Goal: Information Seeking & Learning: Learn about a topic

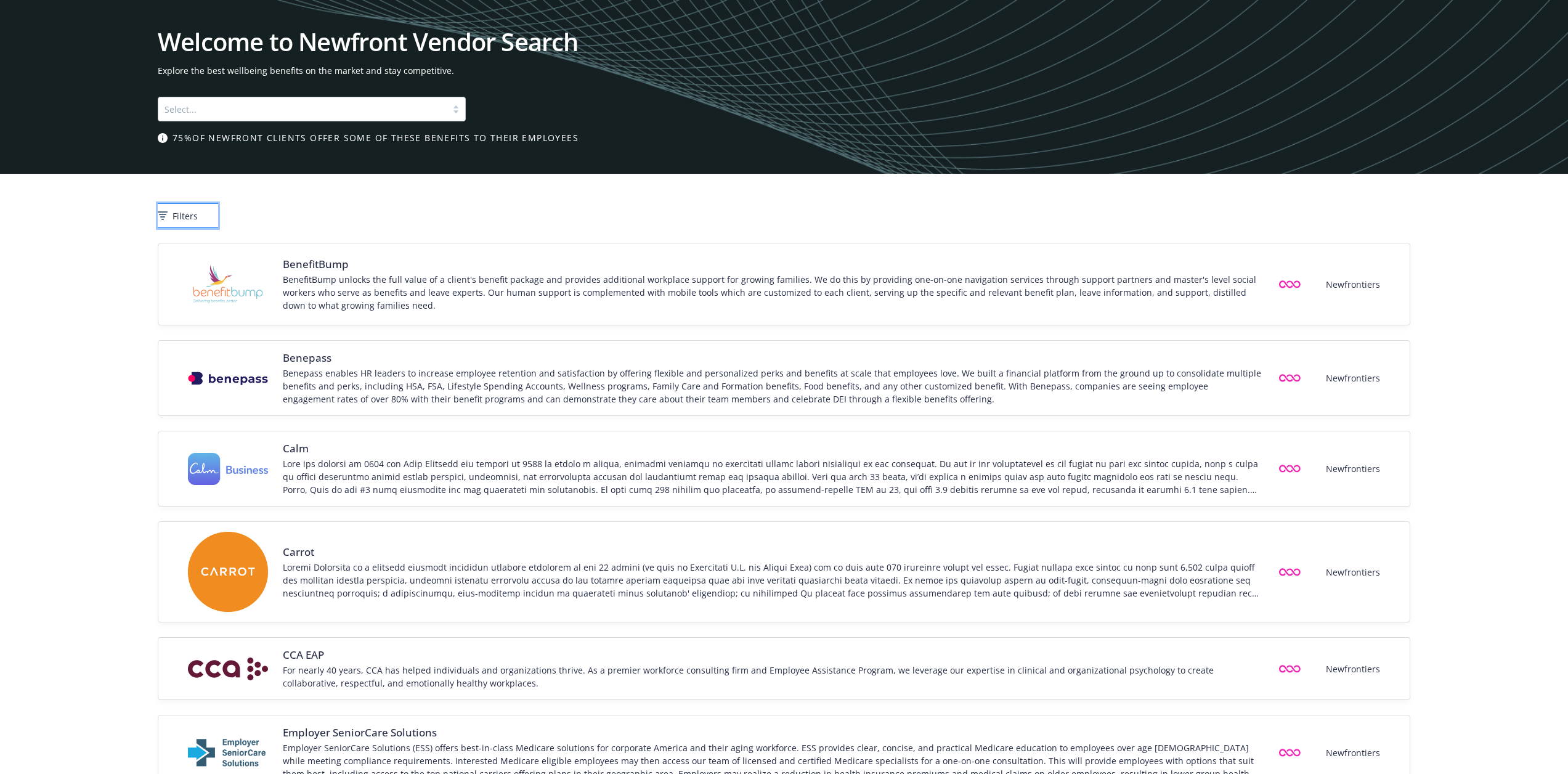
click at [198, 216] on span "Filters" at bounding box center [185, 216] width 25 height 13
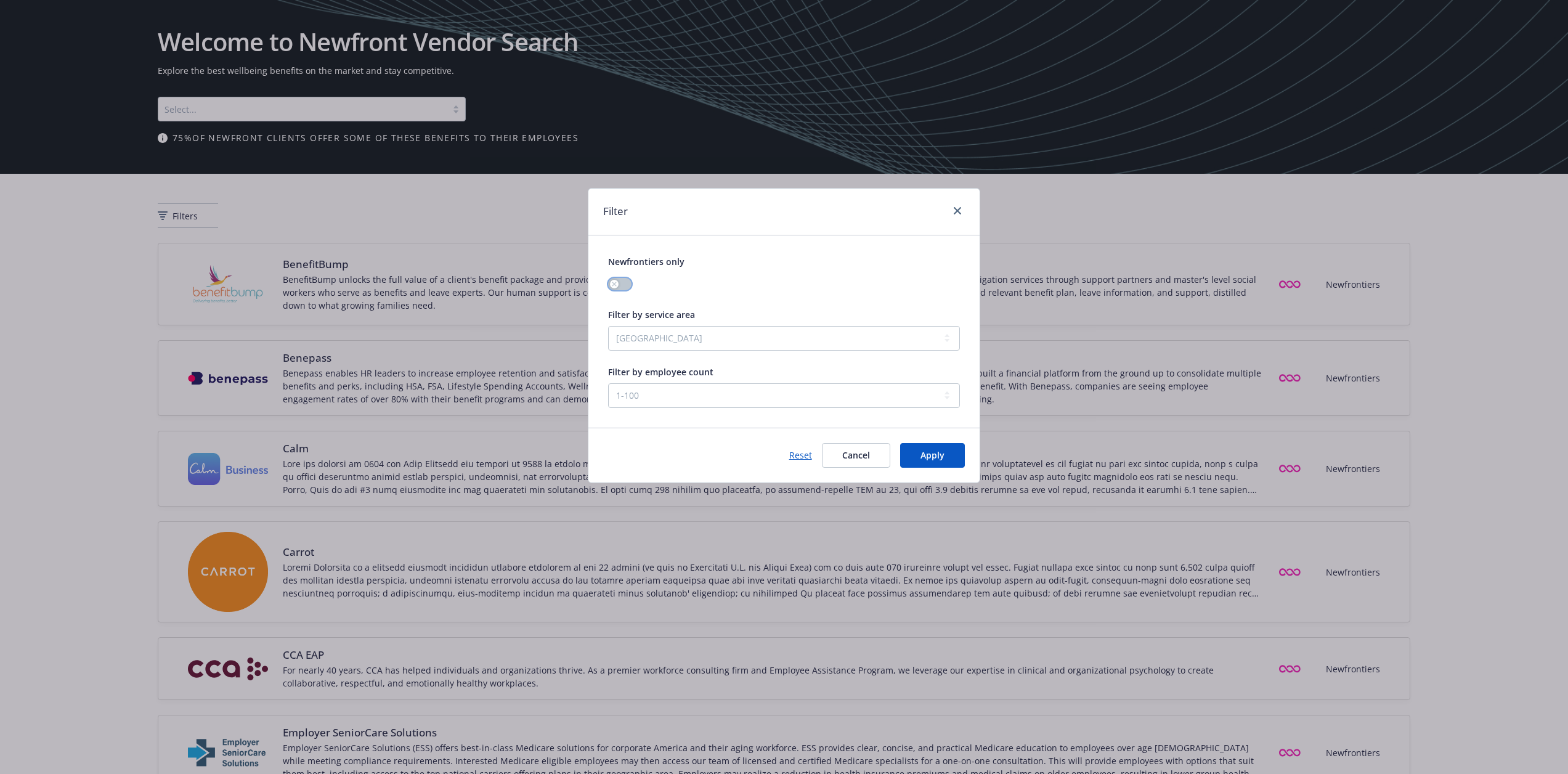
click at [625, 285] on button "button" at bounding box center [620, 284] width 23 height 12
click at [726, 344] on select "United States Global" at bounding box center [784, 338] width 351 height 24
click at [729, 350] on select "United States Global" at bounding box center [784, 338] width 351 height 24
click at [730, 354] on div "Filter by service area United States Global Filter by employee count 1-100 101-…" at bounding box center [784, 338] width 351 height 140
click at [238, 121] on div "Filter Newfrontiers only Filter by service area United States Global Filter by …" at bounding box center [784, 387] width 1568 height 774
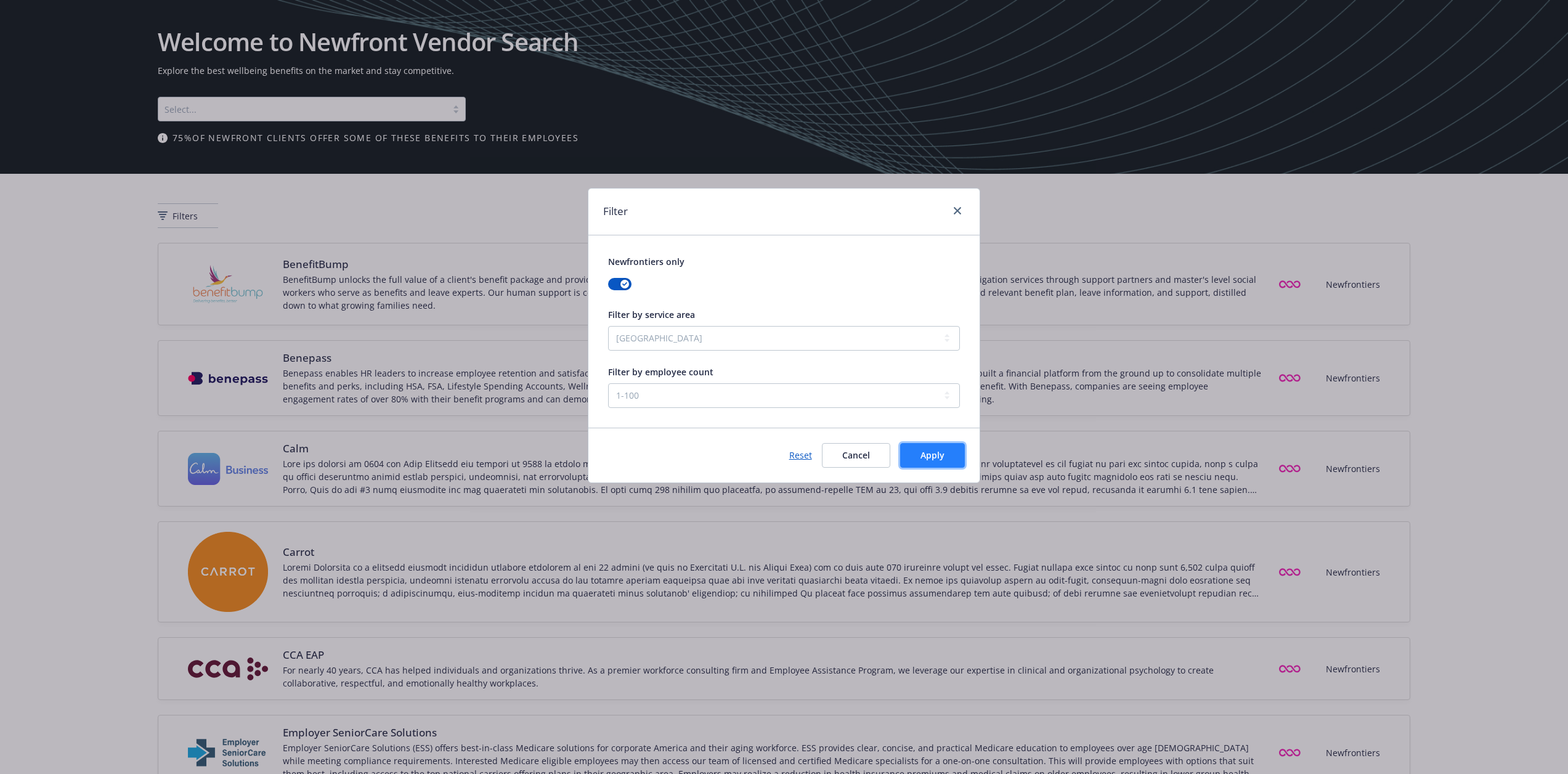
click at [941, 455] on span "Apply" at bounding box center [933, 456] width 24 height 11
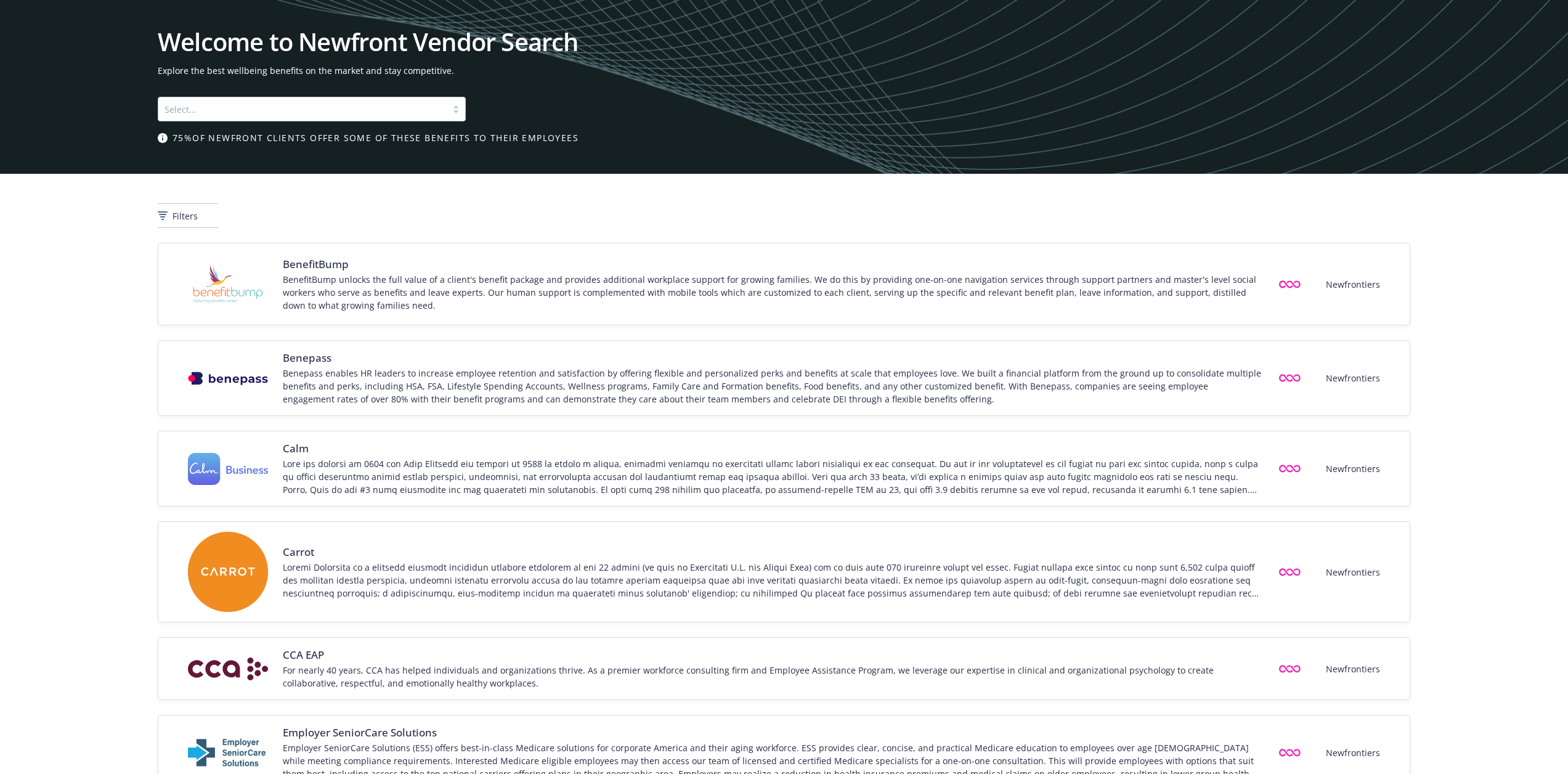
click at [314, 102] on div at bounding box center [302, 109] width 276 height 15
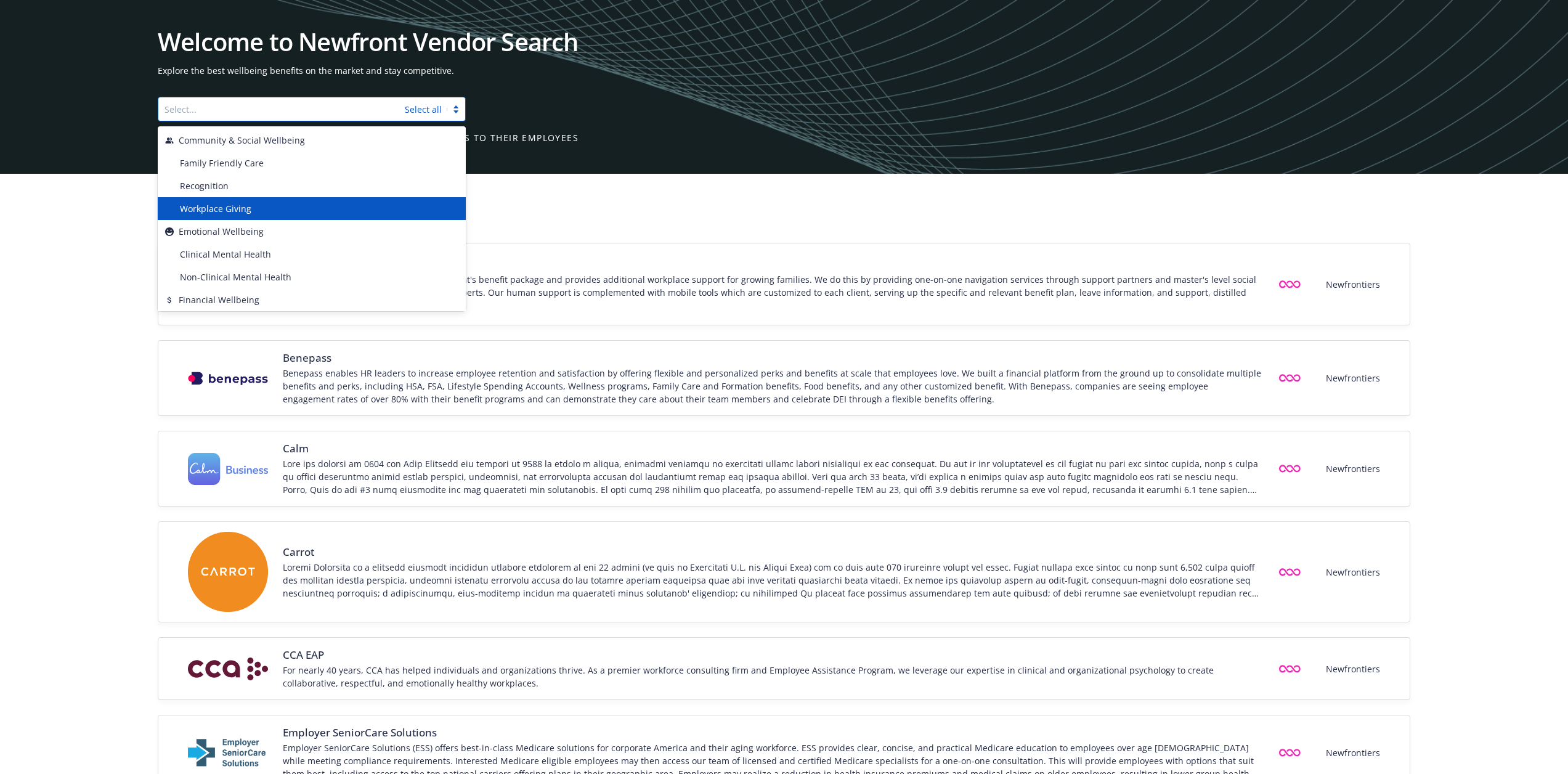
scroll to position [144, 0]
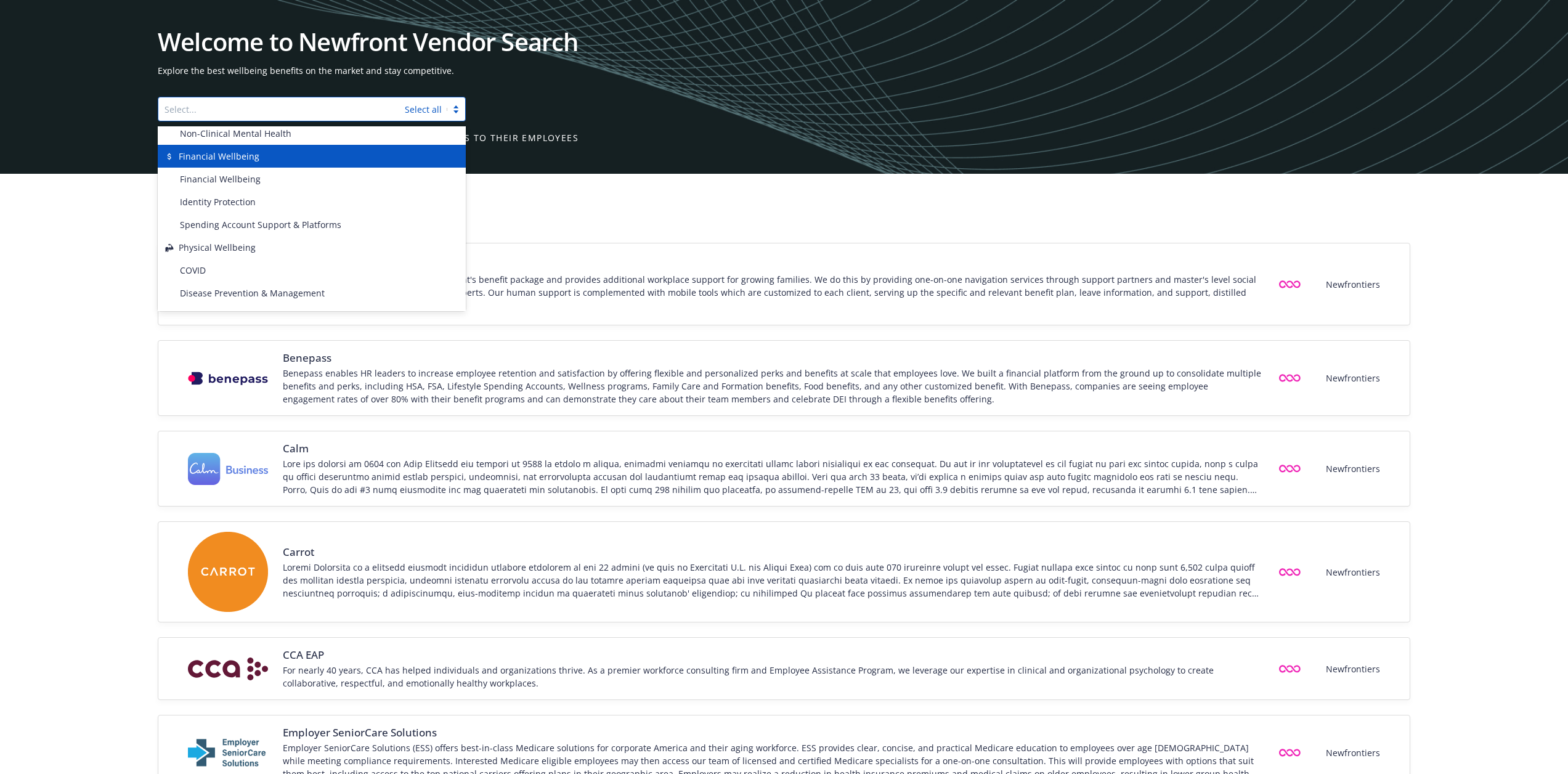
click at [228, 166] on div "Financial Wellbeing" at bounding box center [312, 156] width 308 height 23
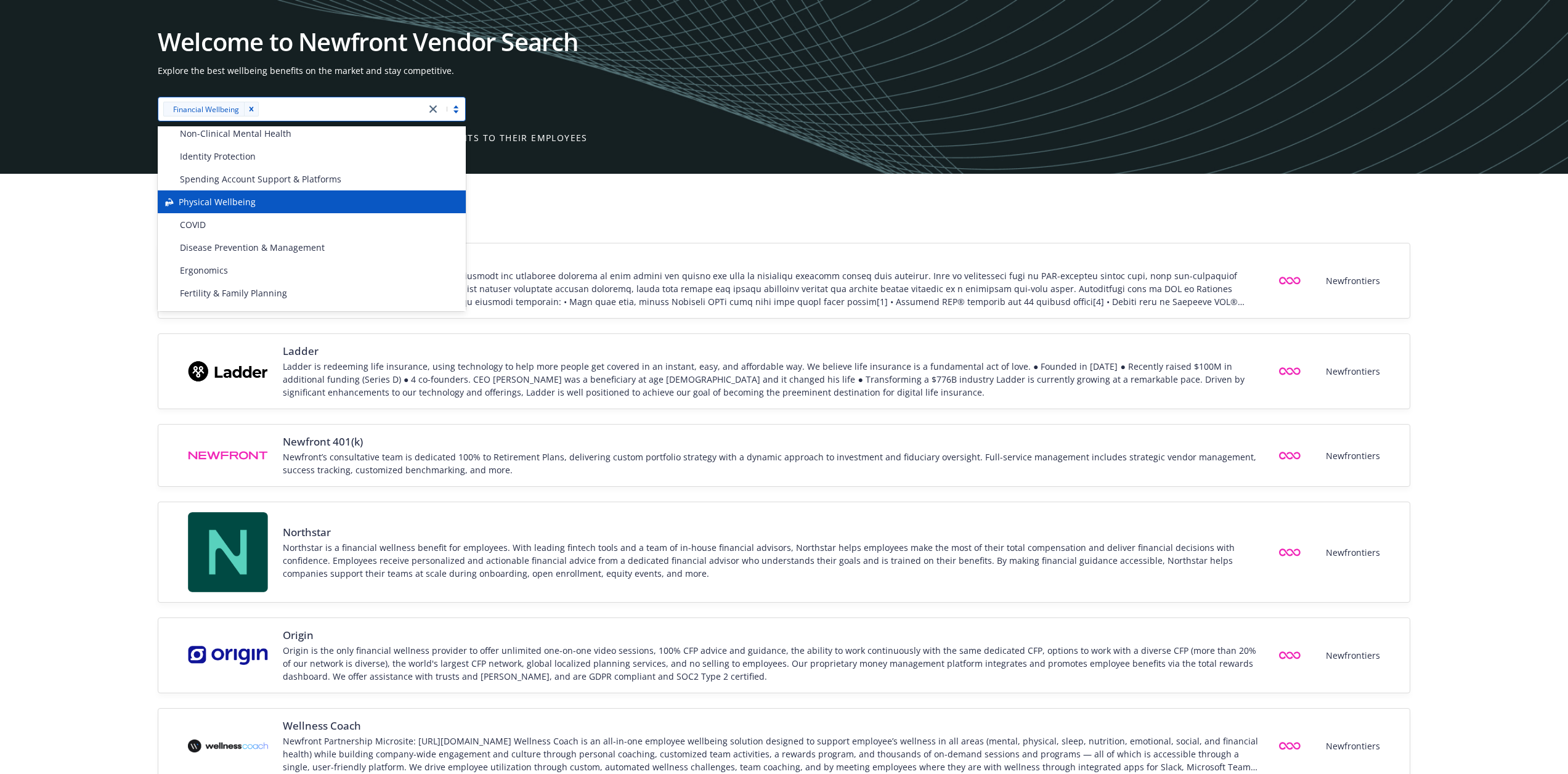
click at [124, 372] on div "Fidelity Investments Newfrontiers Ladder Ladder is redeeming life insurance, us…" at bounding box center [784, 529] width 1568 height 571
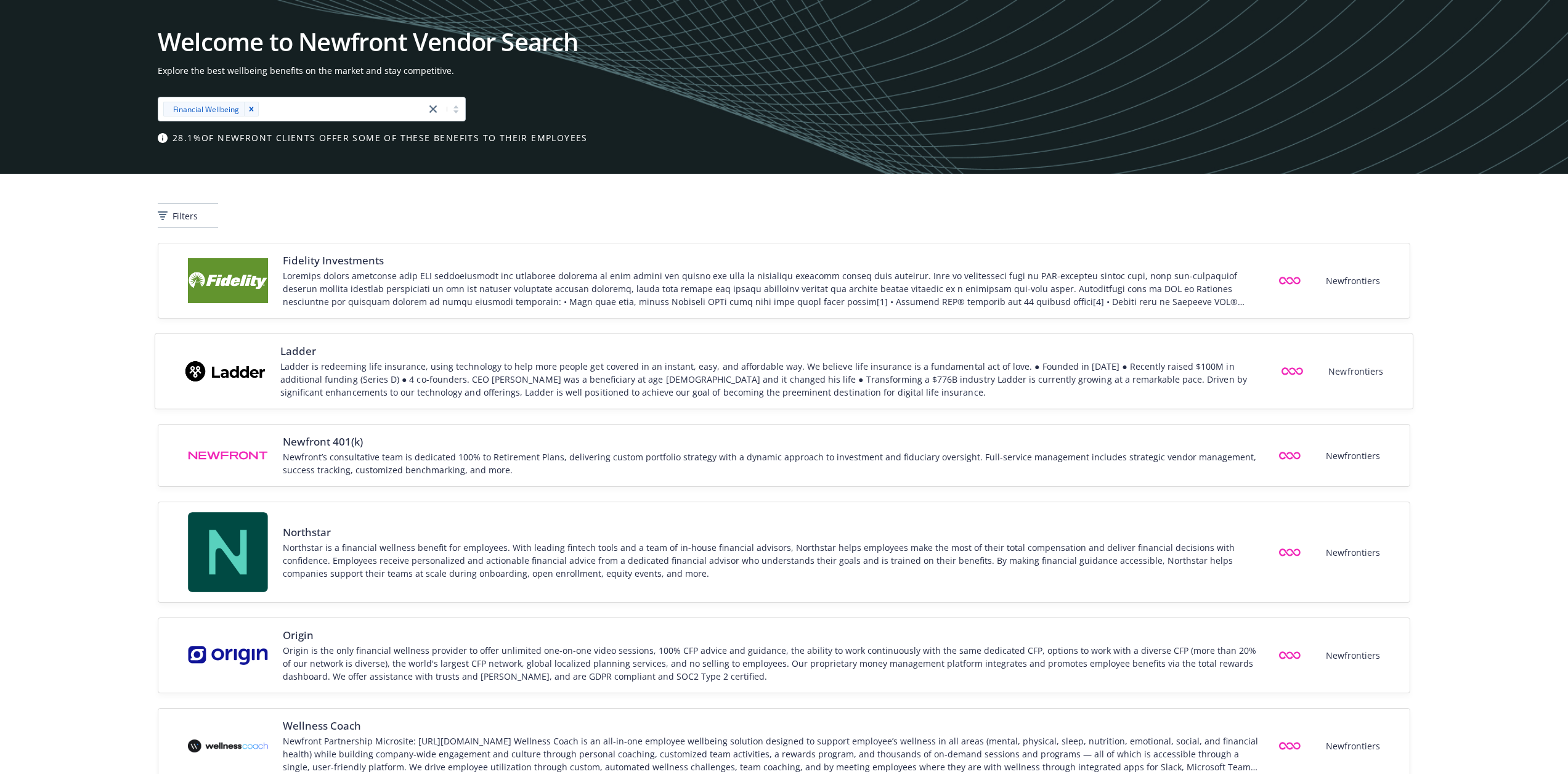
click at [1164, 381] on div "Ladder is redeeming life insurance, using technology to help more people get co…" at bounding box center [773, 379] width 984 height 39
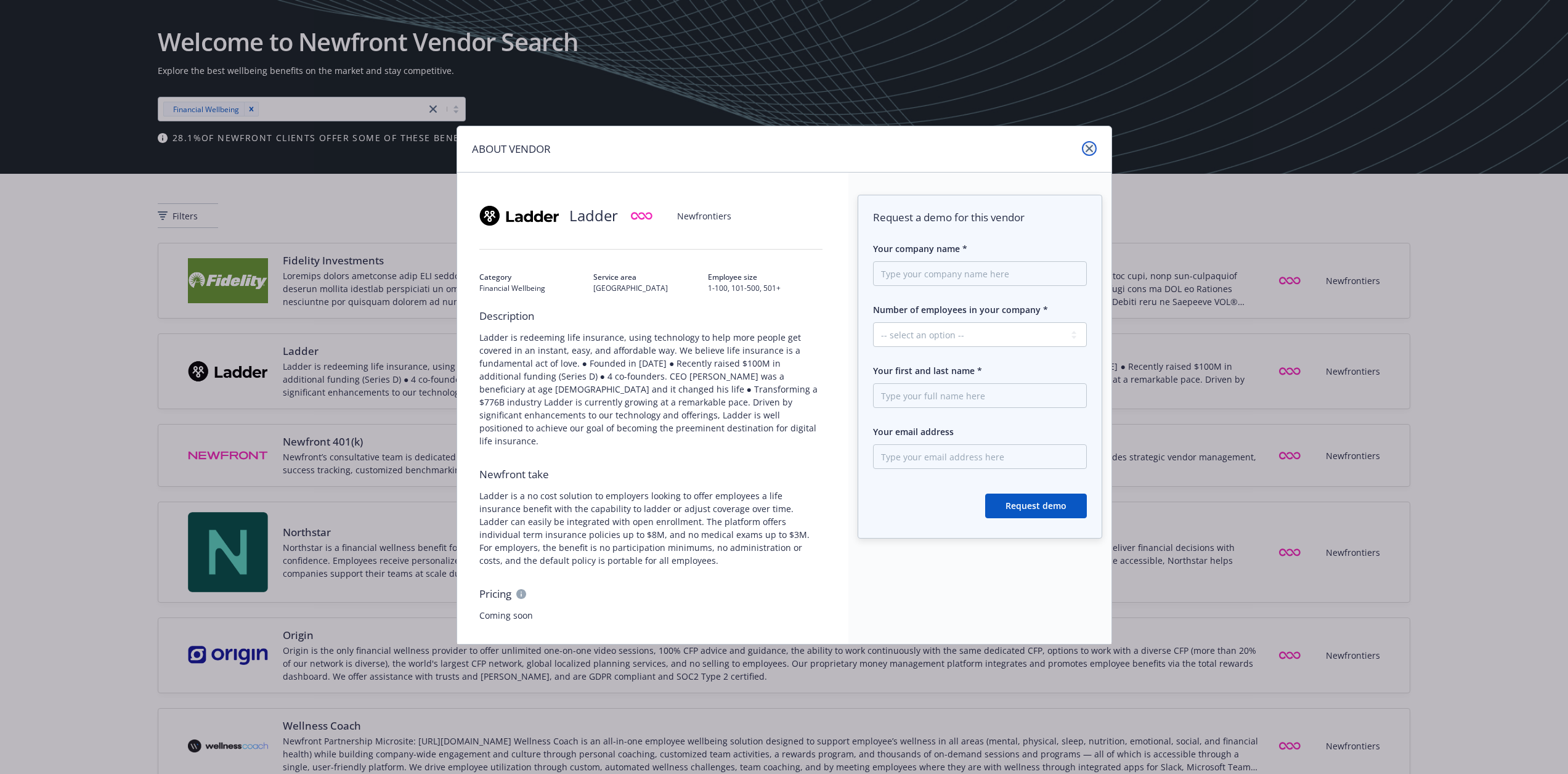
click at [1088, 144] on link "close" at bounding box center [1090, 148] width 15 height 15
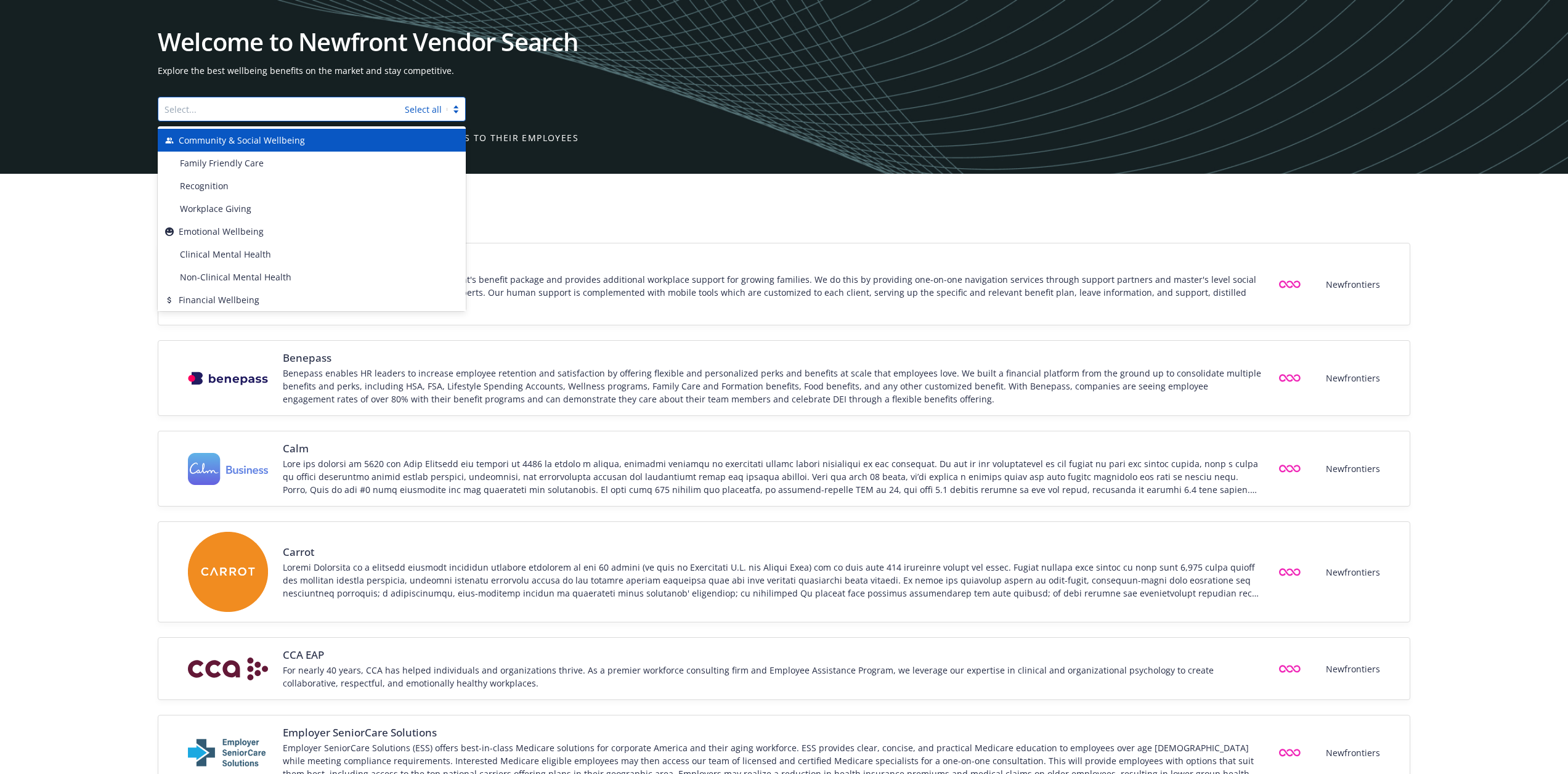
click at [242, 108] on div at bounding box center [281, 109] width 234 height 15
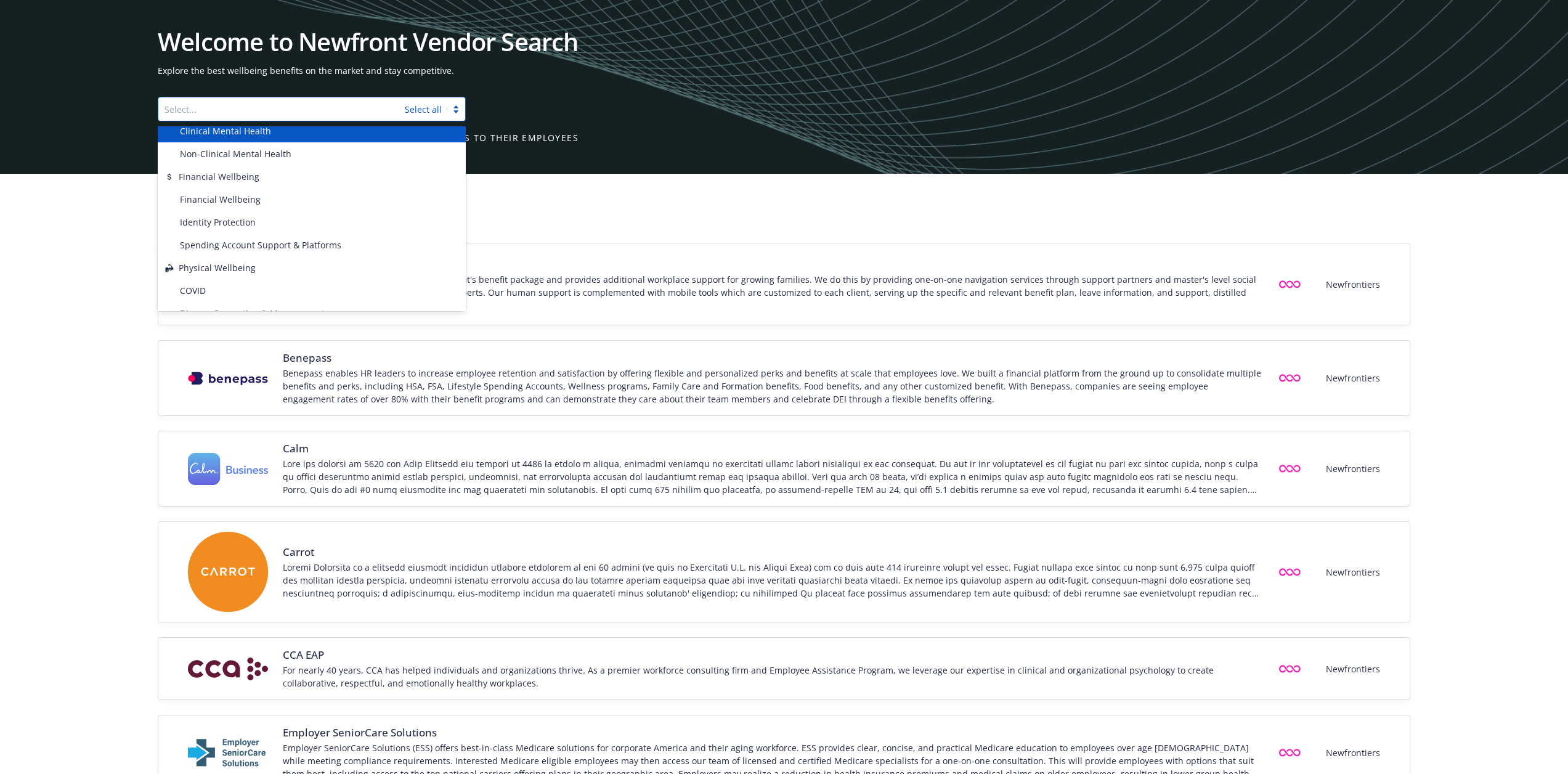
scroll to position [144, 0]
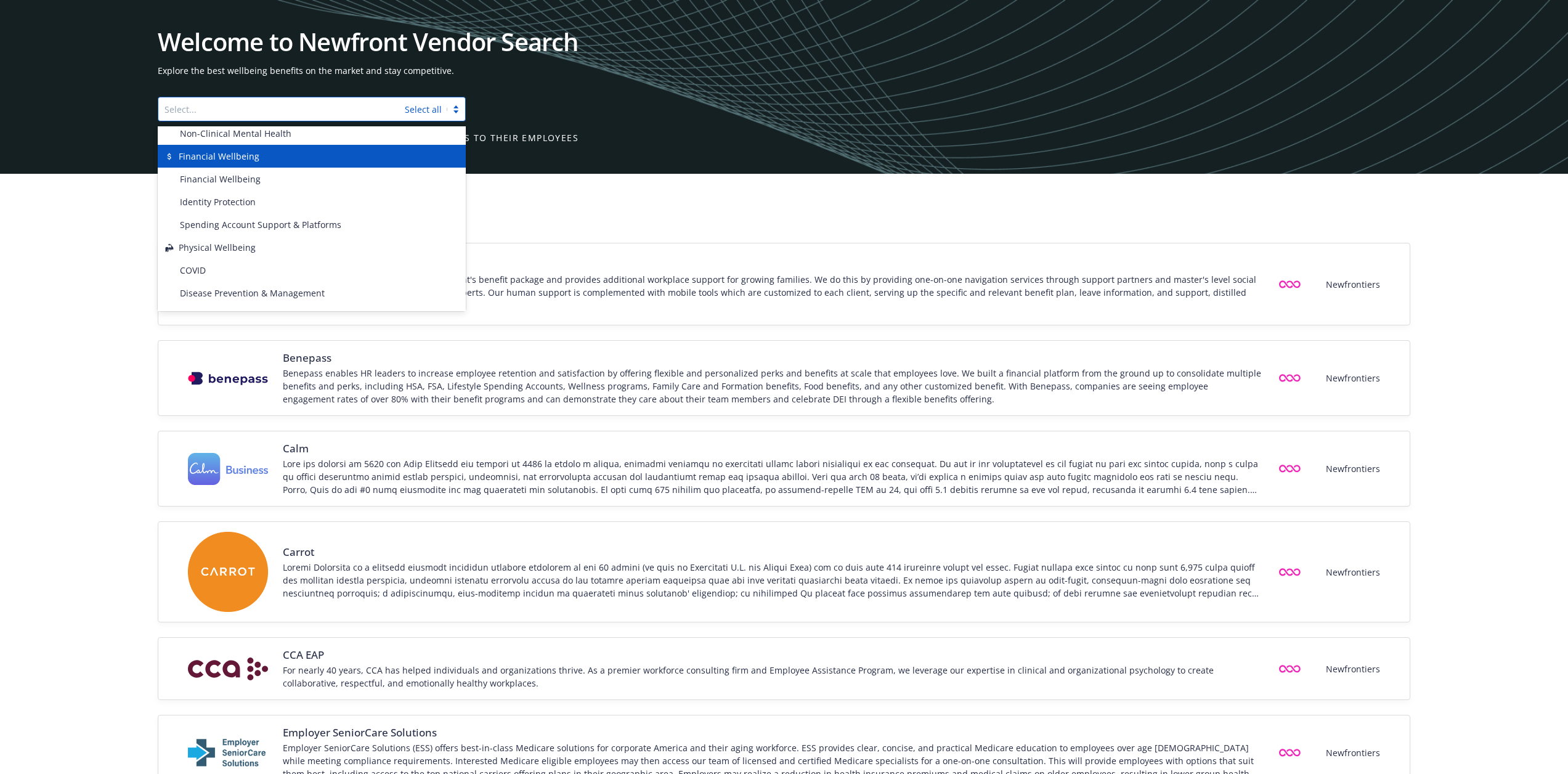
click at [259, 159] on div "Financial Wellbeing" at bounding box center [312, 157] width 293 height 13
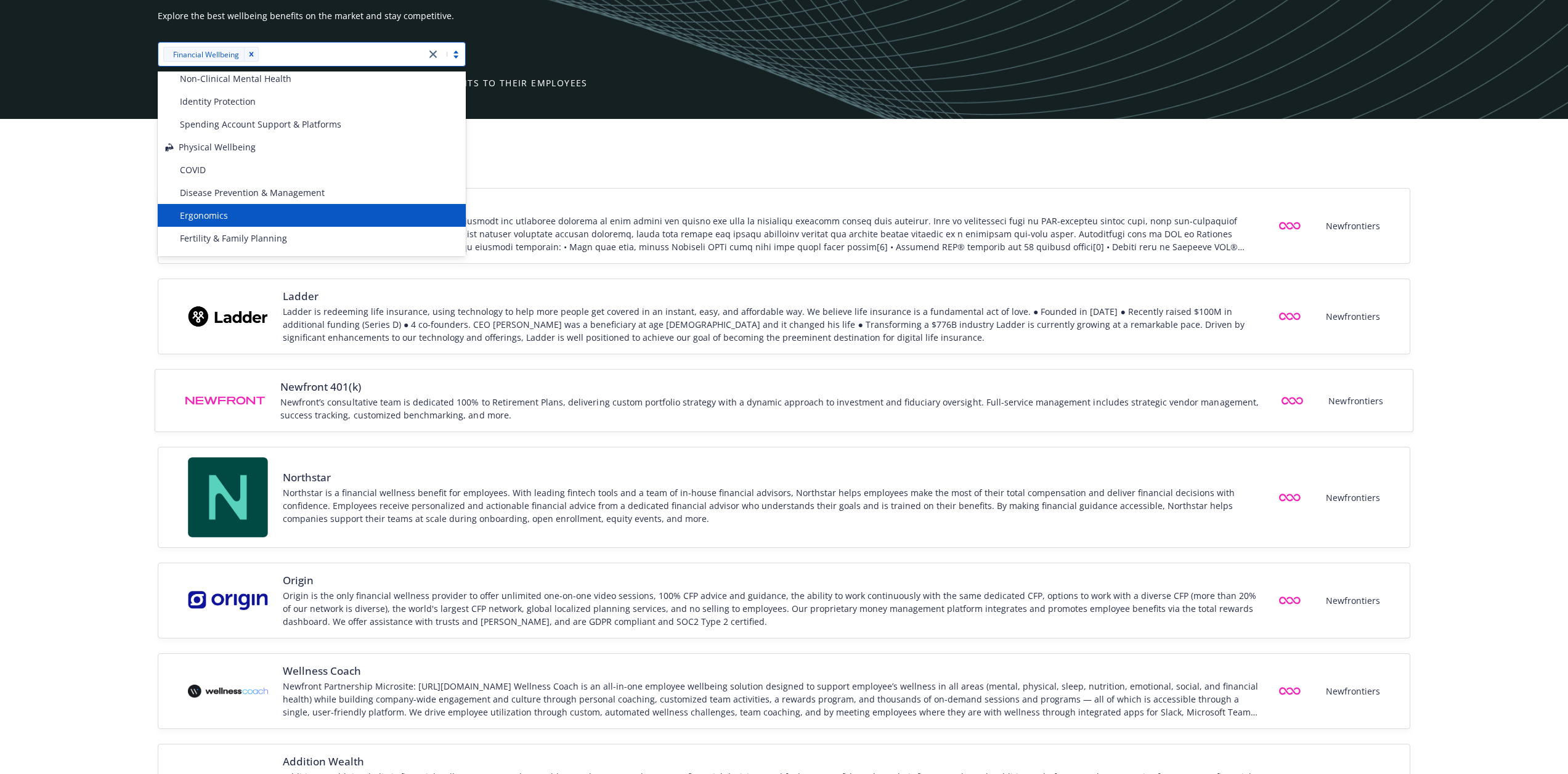
scroll to position [0, 0]
